Goal: Task Accomplishment & Management: Manage account settings

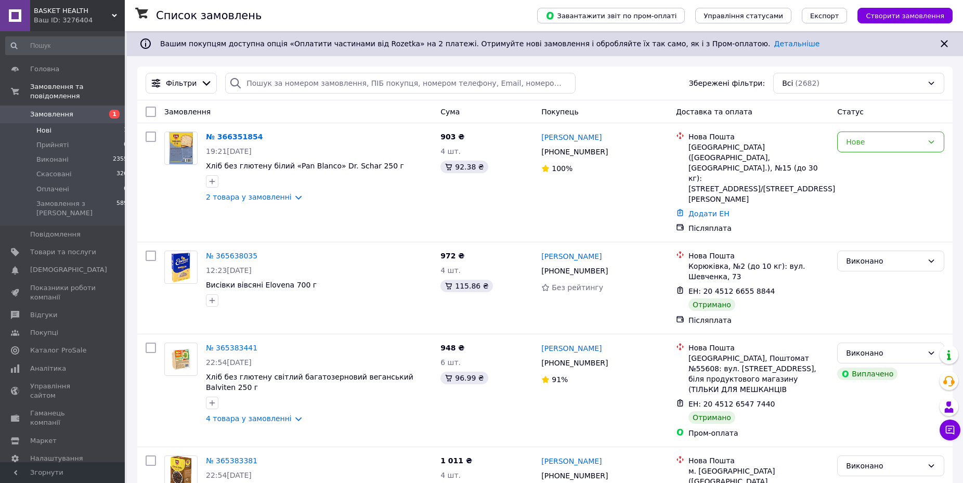
click at [42, 126] on span "Нові" at bounding box center [43, 130] width 15 height 9
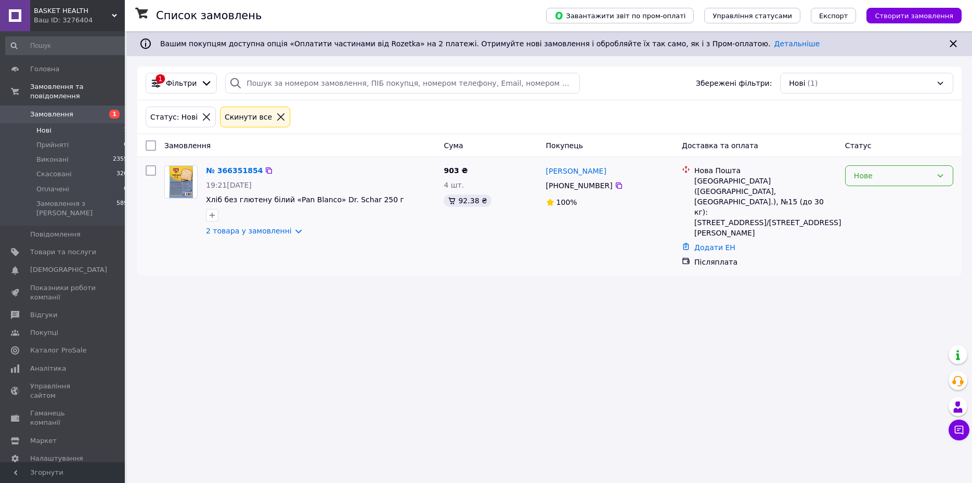
click at [934, 176] on div "Нове" at bounding box center [899, 175] width 108 height 21
click at [891, 195] on li "Прийнято" at bounding box center [898, 198] width 107 height 19
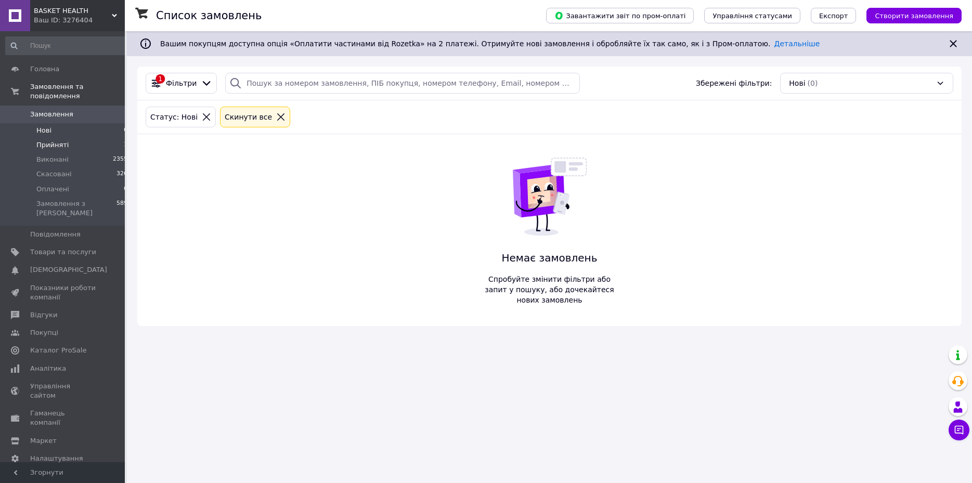
click at [52, 140] on span "Прийняті" at bounding box center [52, 144] width 32 height 9
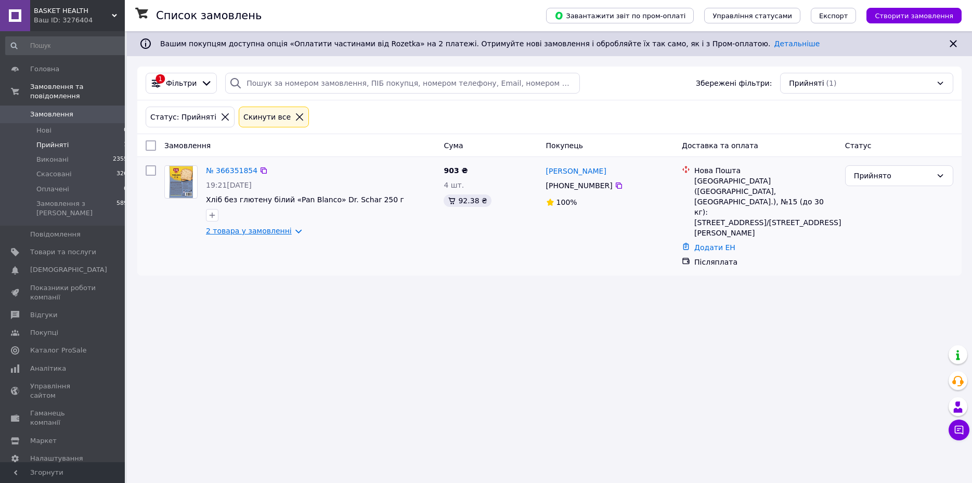
click at [287, 233] on link "2 товара у замовленні" at bounding box center [249, 231] width 86 height 8
